Goal: Information Seeking & Learning: Learn about a topic

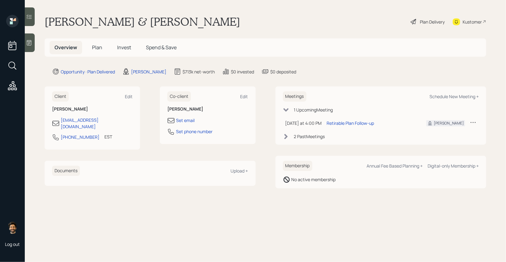
click at [119, 50] on span "Invest" at bounding box center [124, 47] width 14 height 7
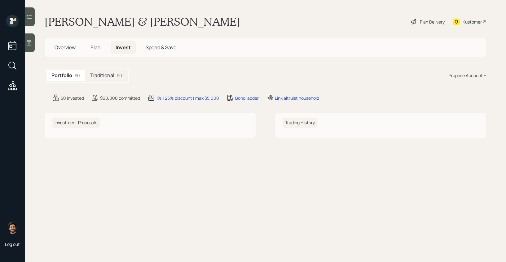
click at [109, 74] on h5 "Traditional" at bounding box center [102, 76] width 24 height 6
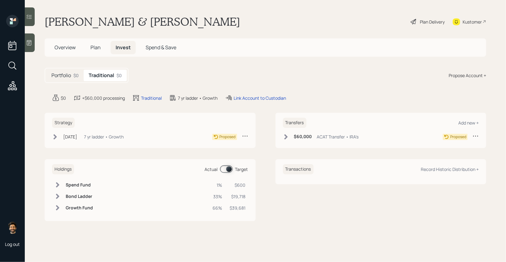
click at [93, 47] on span "Plan" at bounding box center [96, 47] width 10 height 7
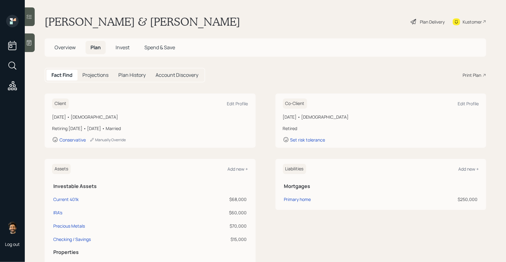
click at [431, 21] on div "Plan Delivery" at bounding box center [432, 22] width 25 height 7
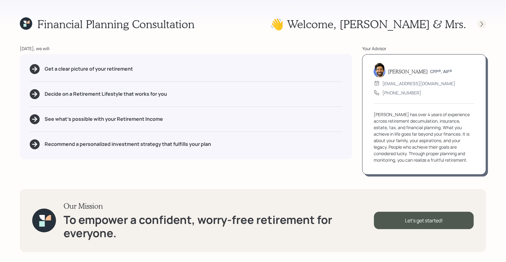
click at [481, 23] on icon at bounding box center [482, 24] width 6 height 6
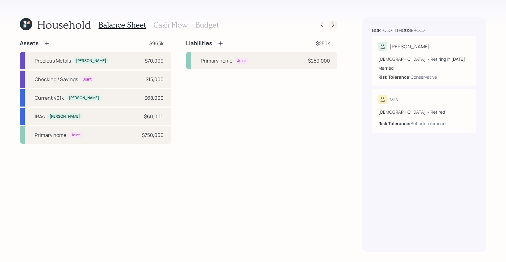
click at [336, 24] on div at bounding box center [333, 24] width 9 height 9
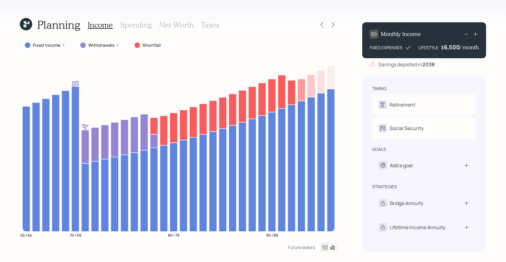
click at [143, 21] on h3 "Spending" at bounding box center [136, 24] width 32 height 9
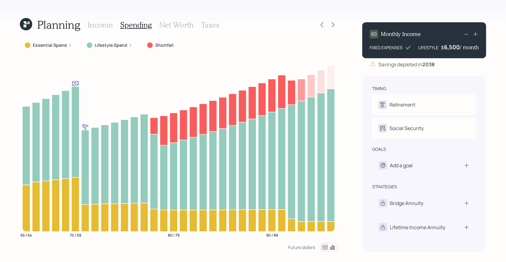
click at [172, 22] on h3 "Net Worth" at bounding box center [176, 24] width 34 height 9
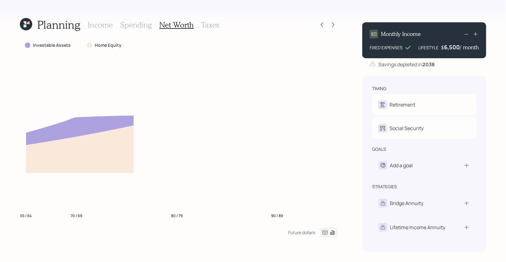
click at [206, 21] on h3 "Taxes" at bounding box center [210, 24] width 18 height 9
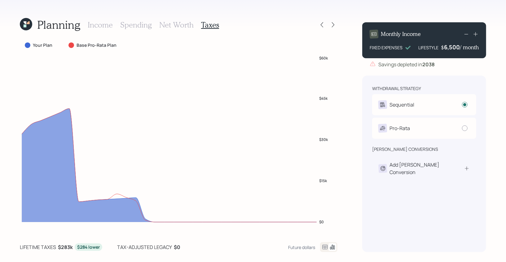
click at [100, 24] on h3 "Income" at bounding box center [100, 24] width 25 height 9
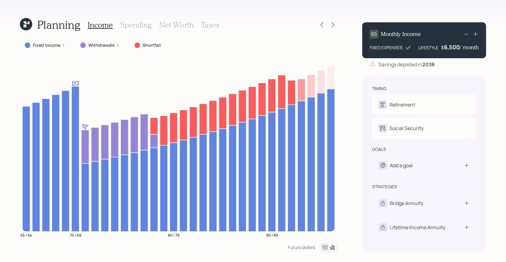
click at [29, 23] on icon at bounding box center [28, 22] width 3 height 3
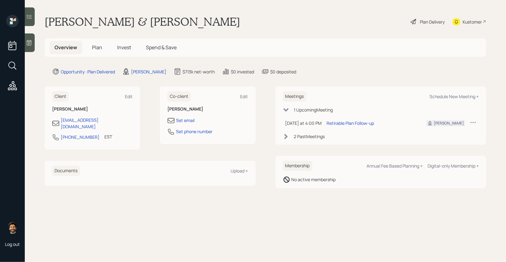
click at [94, 45] on span "Plan" at bounding box center [97, 47] width 10 height 7
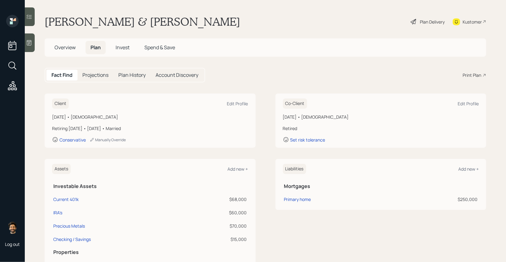
click at [72, 47] on span "Overview" at bounding box center [65, 47] width 21 height 7
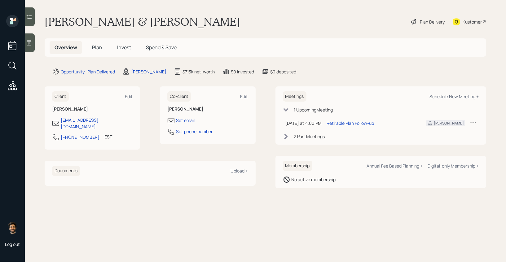
click at [91, 48] on h5 "Plan" at bounding box center [97, 47] width 20 height 13
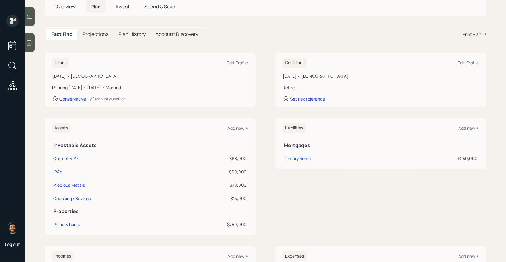
scroll to position [42, 0]
drag, startPoint x: 248, startPoint y: 169, endPoint x: 231, endPoint y: 169, distance: 16.4
click at [231, 169] on td "$60,000" at bounding box center [214, 169] width 70 height 13
click at [121, 148] on th "Investable Assets" at bounding box center [150, 143] width 196 height 13
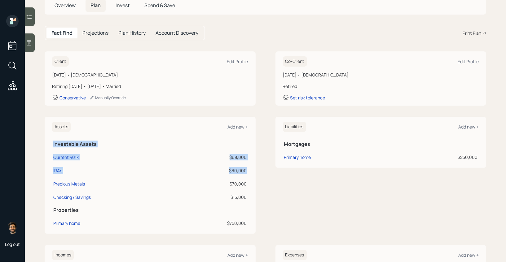
drag, startPoint x: 246, startPoint y: 171, endPoint x: 53, endPoint y: 144, distance: 195.3
click at [53, 144] on table "Investable Assets Current 401k $68,000 IRA's $60,000 Precious Metals $70,000 Ch…" at bounding box center [150, 183] width 196 height 92
